Goal: Transaction & Acquisition: Purchase product/service

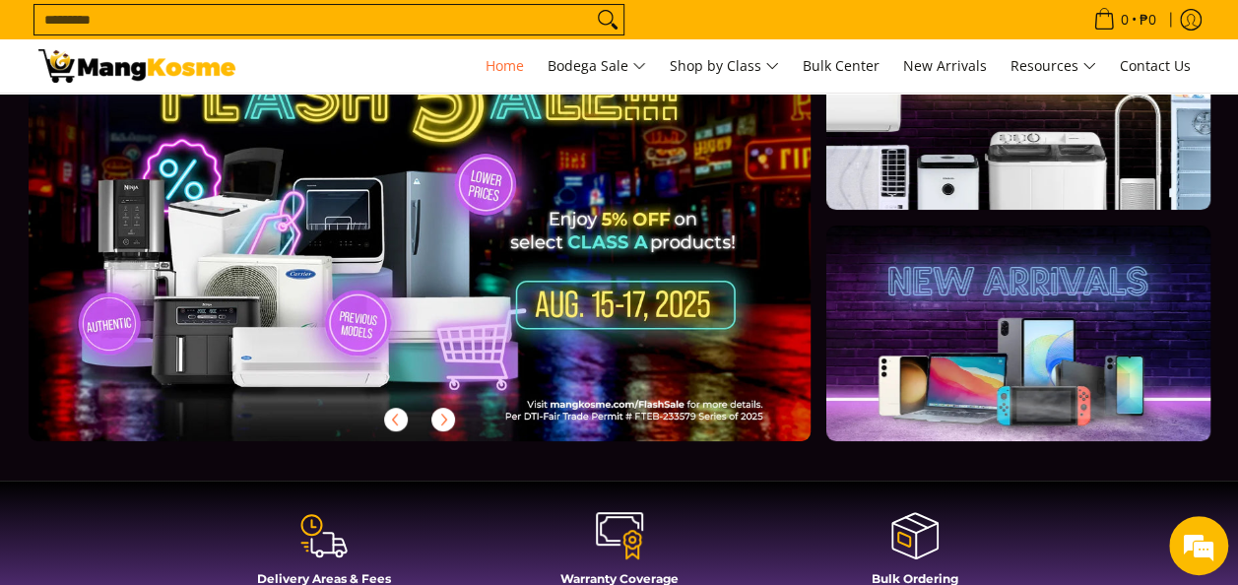
click at [1044, 370] on link at bounding box center [1017, 332] width 383 height 215
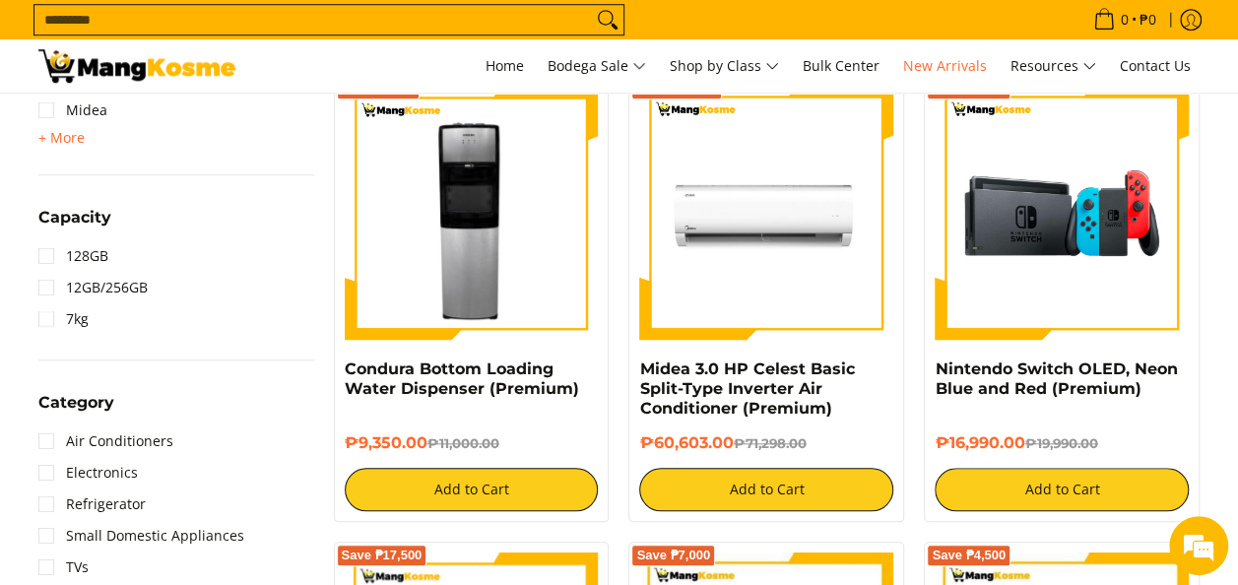
scroll to position [821, 0]
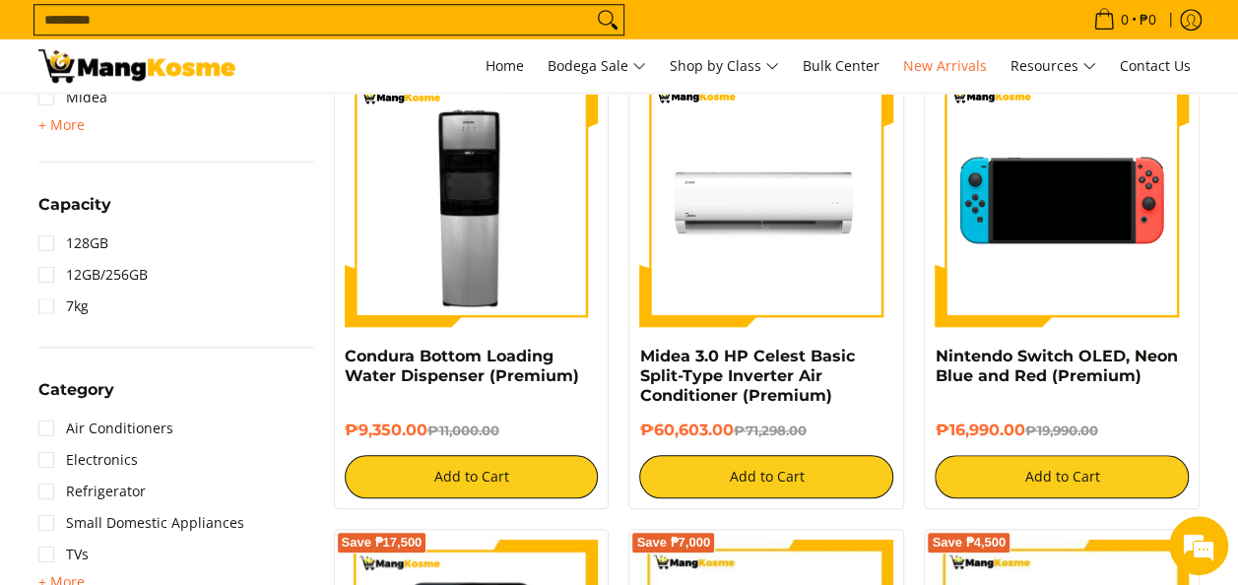
click at [1093, 230] on img at bounding box center [1061, 200] width 254 height 254
